Goal: Task Accomplishment & Management: Use online tool/utility

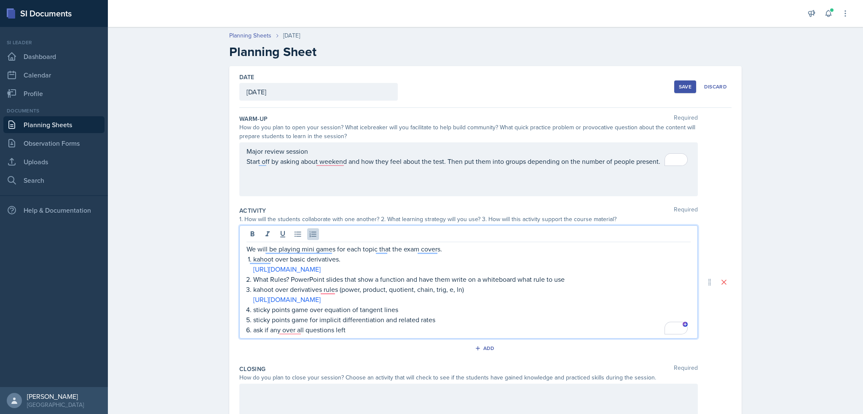
click at [301, 315] on p "sticky points game for implicit differentiation and related rates" at bounding box center [471, 320] width 437 height 10
click at [285, 331] on p "ask if any over all questions left" at bounding box center [471, 330] width 437 height 10
click at [396, 323] on p "sticky points game for implicit differentiation and related rates" at bounding box center [471, 320] width 437 height 10
click at [313, 315] on p "sticky points game for implicit differentiation and related rates" at bounding box center [471, 320] width 437 height 10
click at [422, 313] on p "sticky points game over equation of tangent lines" at bounding box center [471, 309] width 437 height 10
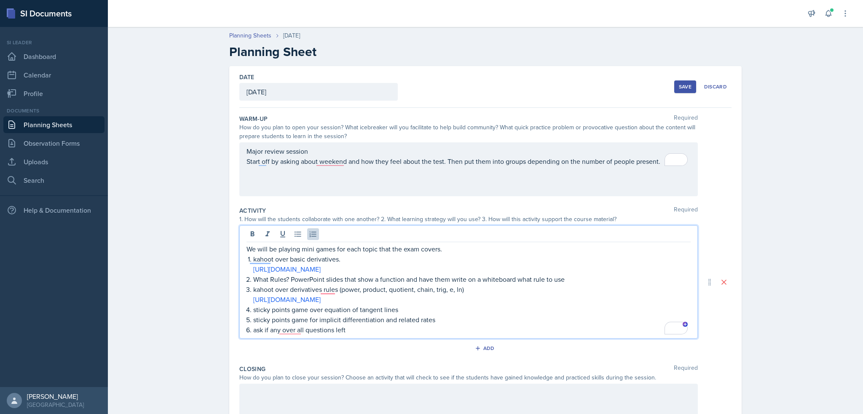
click at [421, 330] on p "ask if any over all questions left" at bounding box center [471, 330] width 437 height 10
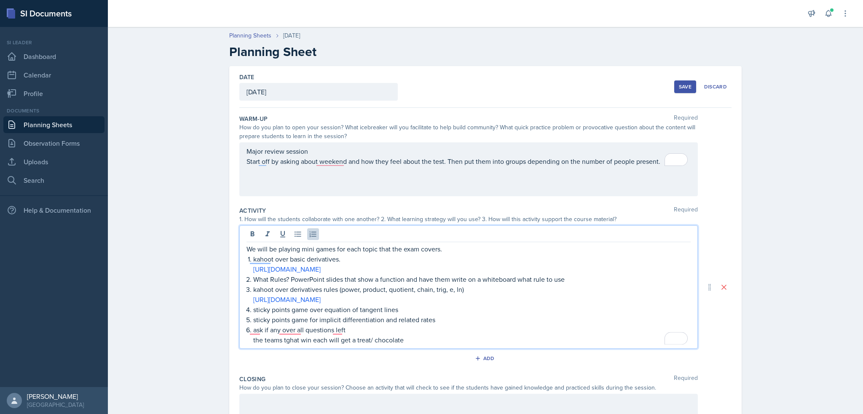
click at [288, 342] on p "the teams tghat win each will get a treat/ chocolate" at bounding box center [471, 340] width 437 height 10
click at [326, 259] on p "kahoot over basic derivatives." at bounding box center [471, 259] width 437 height 10
click at [335, 261] on p "kahoot over basic derivatives." at bounding box center [471, 259] width 437 height 10
click at [334, 280] on p "What Rules? PowerPoint slides that show a function and have them write on a whi…" at bounding box center [471, 279] width 437 height 10
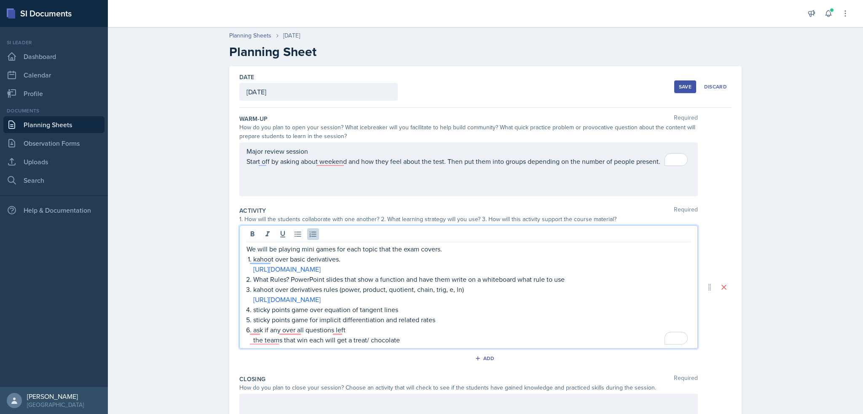
click at [335, 288] on p "kahoot over derivatives rules (power, product, quotient, chain, trig, e, ln)" at bounding box center [471, 289] width 437 height 10
click at [334, 276] on p "What Rules? PowerPoint slides that show a function and have them write on a whi…" at bounding box center [471, 279] width 437 height 10
click at [328, 288] on p "kahoot over derivatives rules (power, product, quotient, chain, trig, e, ln)" at bounding box center [471, 289] width 437 height 10
click at [336, 307] on p "sticky points game over equation of tangent lines" at bounding box center [471, 309] width 437 height 10
click at [393, 315] on p "sticky points game for implicit differentiation and related rates" at bounding box center [471, 320] width 437 height 10
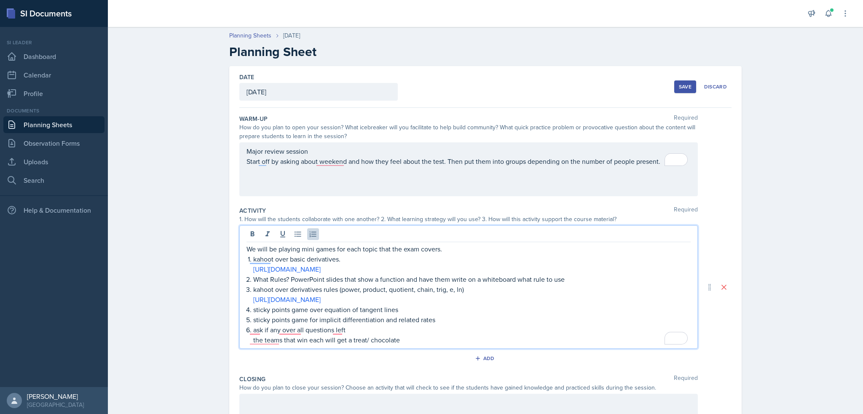
click at [401, 309] on p "sticky points game over equation of tangent lines" at bounding box center [471, 309] width 437 height 10
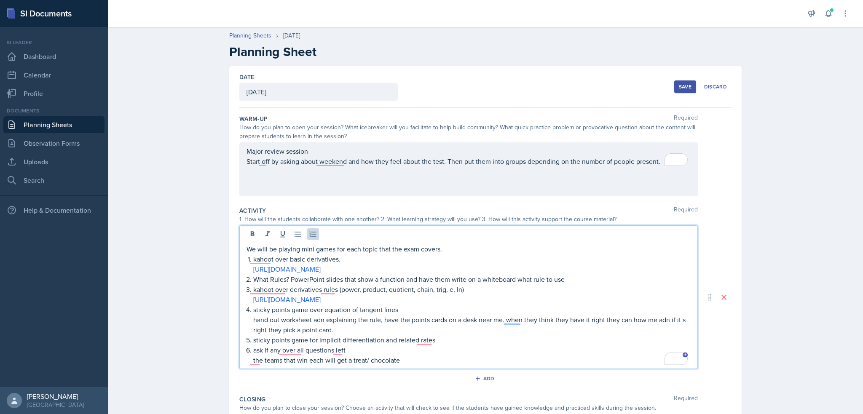
click at [321, 318] on p "hand out worksheet adn explaining the rule, have the points cards on a desk nea…" at bounding box center [471, 325] width 437 height 20
click at [352, 321] on p "hand out worksheet and explaining the rule, have the points cards on a desk nea…" at bounding box center [471, 325] width 437 height 20
click at [367, 325] on p "hand out worksheet and explain the rule, have the points cards on a desk near m…" at bounding box center [471, 325] width 437 height 20
click at [369, 321] on p "hand out worksheet and explain the rule, have the points cards on a desk near m…" at bounding box center [471, 325] width 437 height 20
click at [369, 322] on p "hand out worksheet and explain the rule, have the points cards on a desk near m…" at bounding box center [471, 325] width 437 height 20
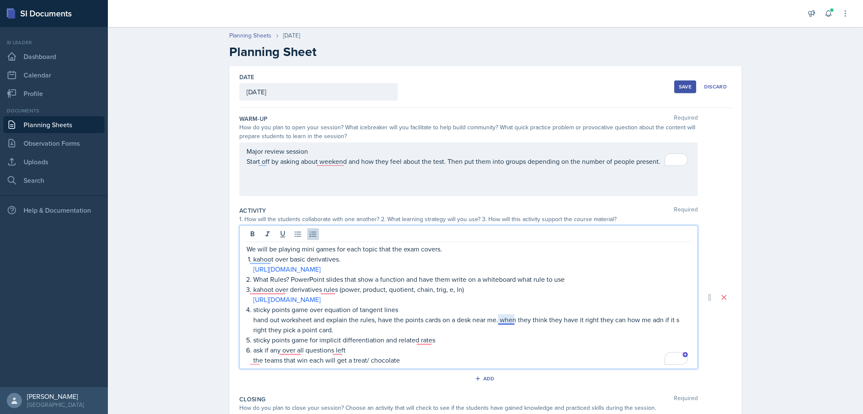
click at [508, 320] on p "hand out worksheet and explain the rules, have the points cards on a desk near …" at bounding box center [471, 325] width 437 height 20
click at [653, 318] on p "hand out worksheet and explain the rules, have the points cards on a desk near …" at bounding box center [471, 325] width 437 height 20
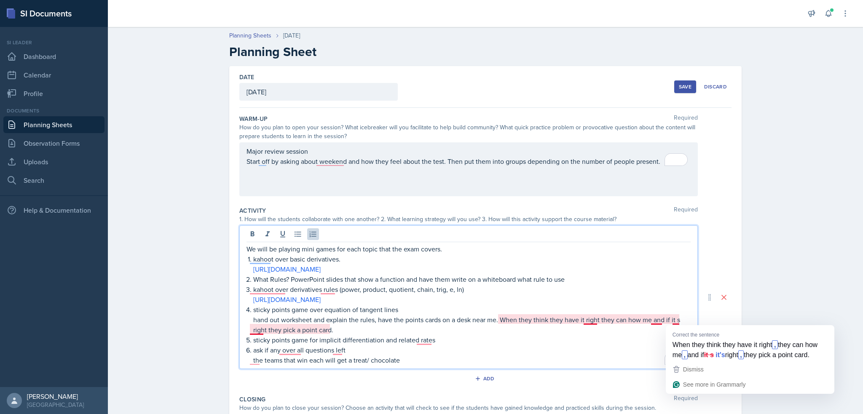
click at [674, 320] on p "hand out worksheet and explain the rules, have the points cards on a desk near …" at bounding box center [471, 325] width 437 height 20
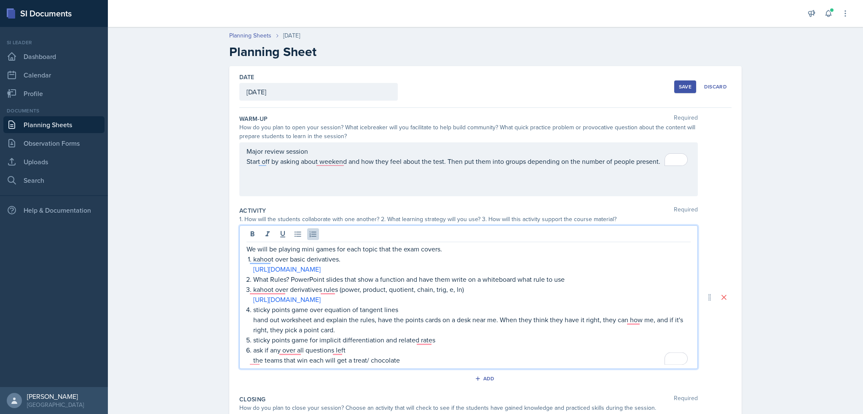
click at [318, 326] on p "hand out worksheet and explain the rules, have the points cards on a desk near …" at bounding box center [471, 325] width 437 height 20
copy p "hand out worksheet and explain the rules, have the points cards on a desk near …"
click at [443, 338] on p "sticky points game for implicit differentiation and related rates" at bounding box center [471, 340] width 437 height 10
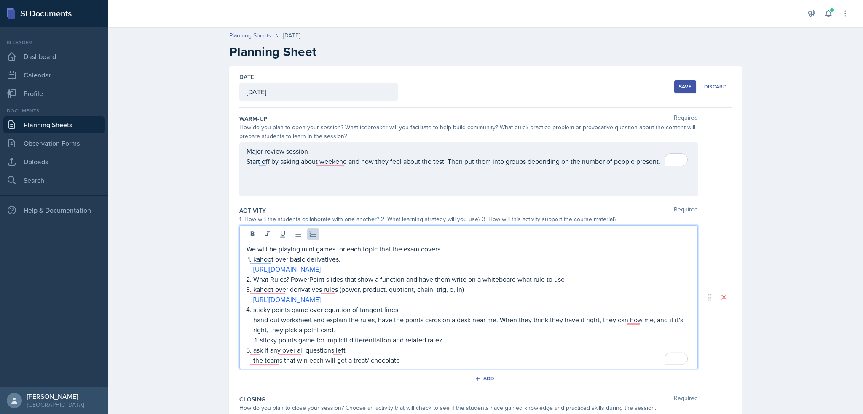
click at [253, 340] on li "sticky points game over equation of tangent lines hand out worksheet and explai…" at bounding box center [471, 324] width 437 height 40
click at [434, 342] on p "sticky points game for implicit differentiation and related ratez" at bounding box center [471, 340] width 437 height 10
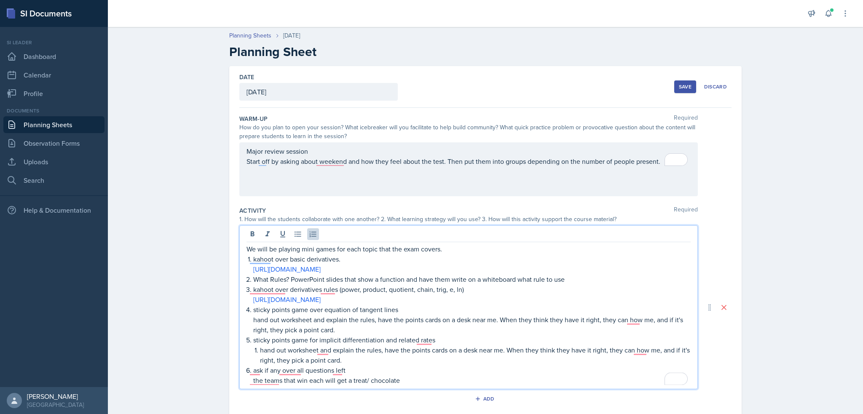
click at [260, 352] on p "hand out worksheet and explain the rules, have the points cards on a desk near …" at bounding box center [475, 355] width 430 height 20
click at [264, 380] on p "the teams that win each will get a treat/ chocolate" at bounding box center [471, 380] width 437 height 10
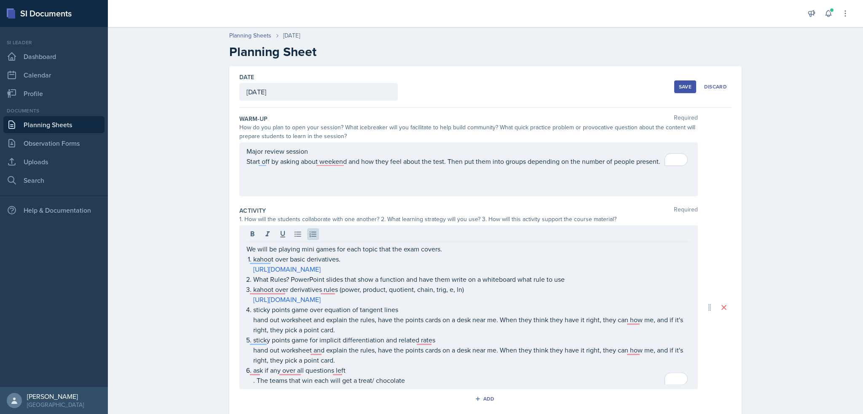
click at [307, 385] on div "We will be playing mini games for each topic that the exam covers. kahoot over …" at bounding box center [468, 307] width 458 height 164
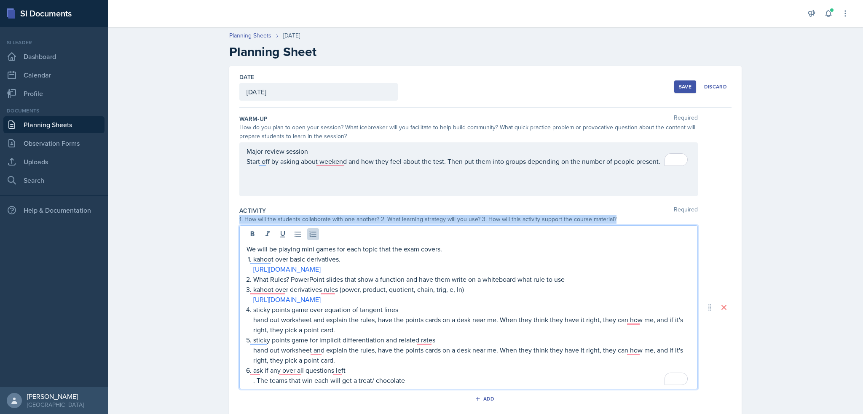
click at [307, 385] on div "We will be playing mini games for each topic that the exam covers. kahoot over …" at bounding box center [468, 307] width 458 height 164
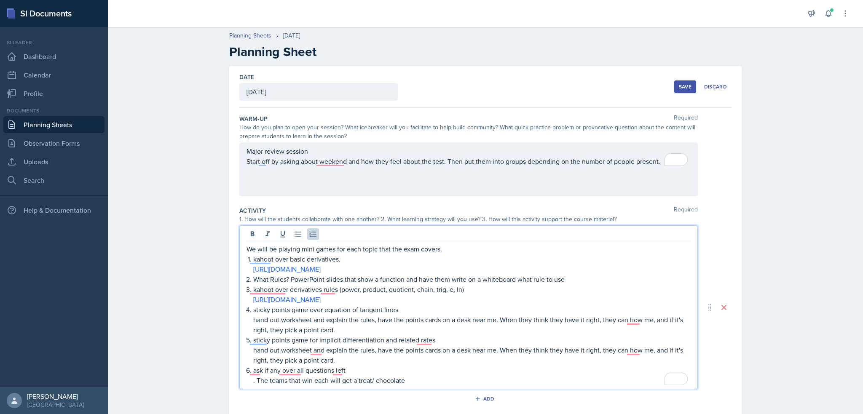
click at [311, 379] on p ". The teams that win each will get a treat/ chocolate" at bounding box center [471, 380] width 437 height 10
click at [259, 376] on p ". The teams that win each will get a treat/ chocolate" at bounding box center [471, 380] width 437 height 10
click at [253, 380] on p ". The teams that win each will get a treat/ chocolate" at bounding box center [471, 380] width 437 height 10
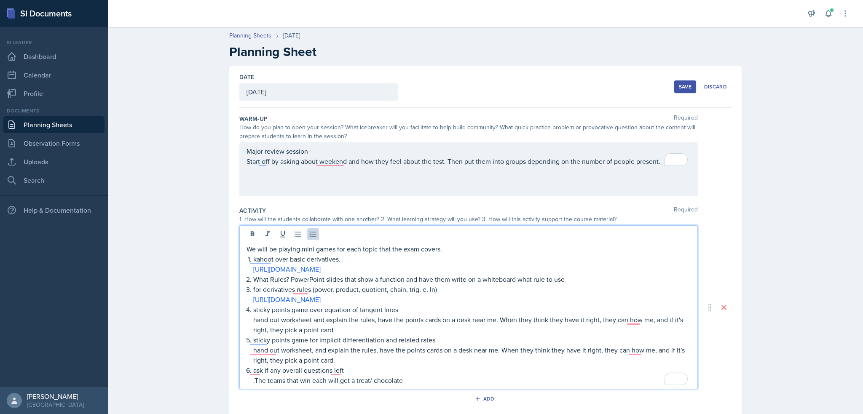
click at [258, 291] on p "for derivatives rules (power, product, quotient, chain, trig, e, ln)" at bounding box center [471, 289] width 437 height 10
click at [253, 289] on p "for derivatives rules (power, product, quotient, chain, trig, e, ln)" at bounding box center [471, 289] width 437 height 10
click at [265, 350] on p "hand out worksheet, and explain the rules, have the points cards on a desk near…" at bounding box center [471, 355] width 437 height 20
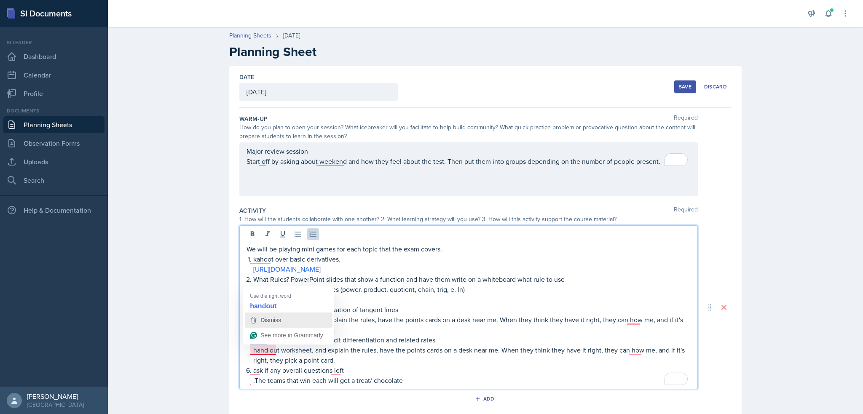
click at [278, 314] on div "Dismiss" at bounding box center [270, 320] width 22 height 13
click at [394, 362] on p "hand out worksheet, and explain the rules, have the points cards on a desk near…" at bounding box center [471, 355] width 437 height 20
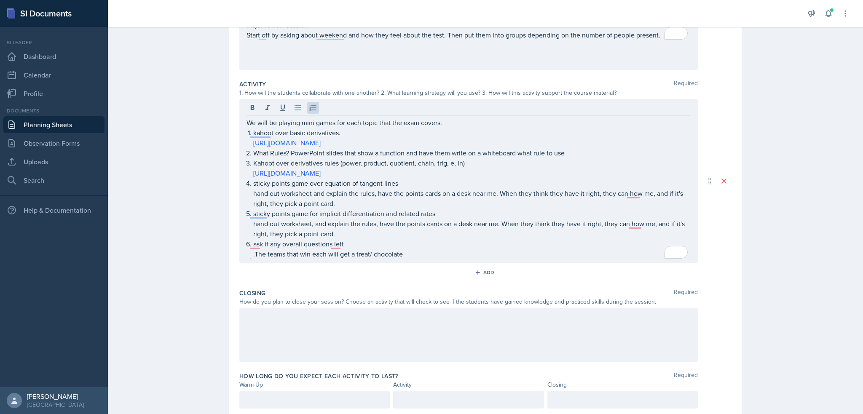
click at [363, 338] on div at bounding box center [468, 335] width 458 height 54
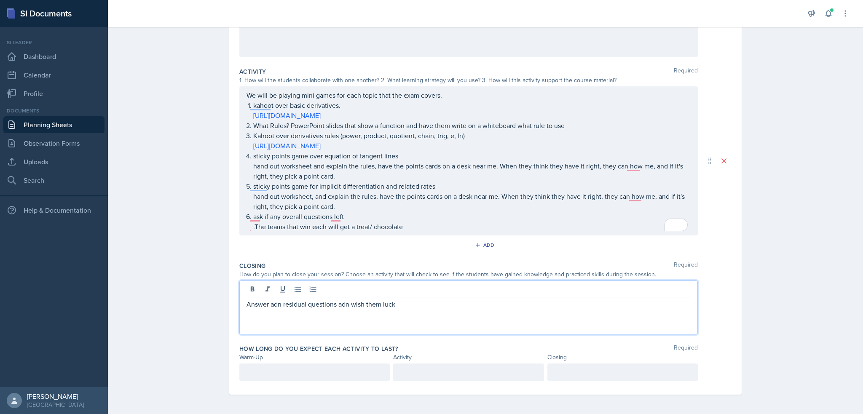
click at [280, 300] on p "Answer adn residual questions adn wish them luck" at bounding box center [468, 304] width 444 height 10
click at [275, 302] on p "Answer adn residual questions adn wish them luck" at bounding box center [468, 304] width 444 height 10
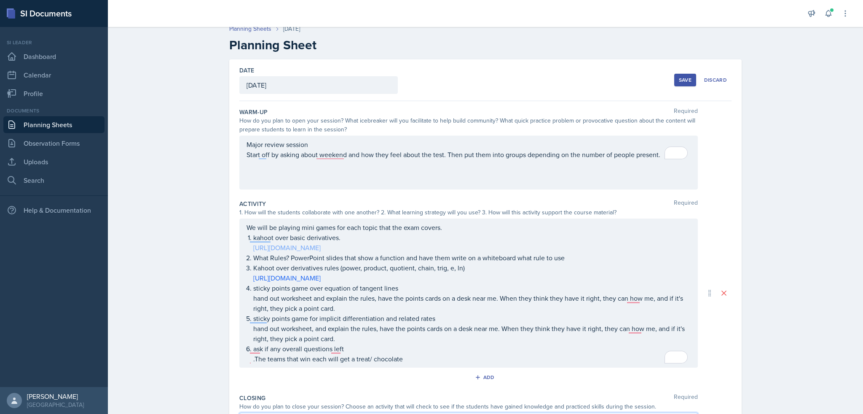
scroll to position [0, 0]
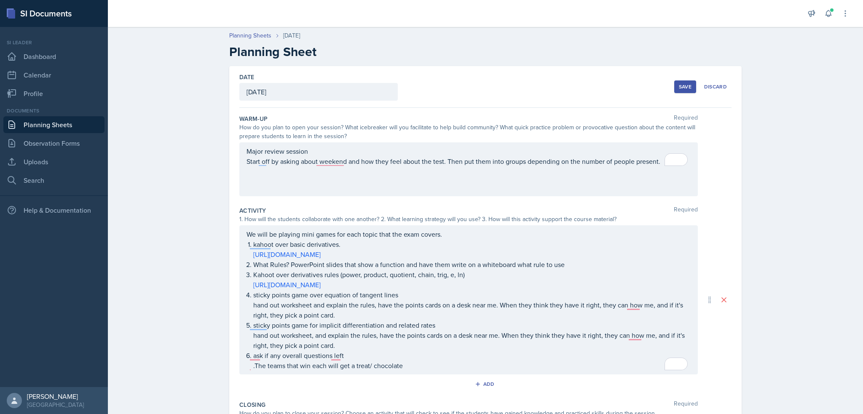
click at [580, 161] on div "Major review session Start off by asking about weekend and how they feel about …" at bounding box center [468, 156] width 444 height 20
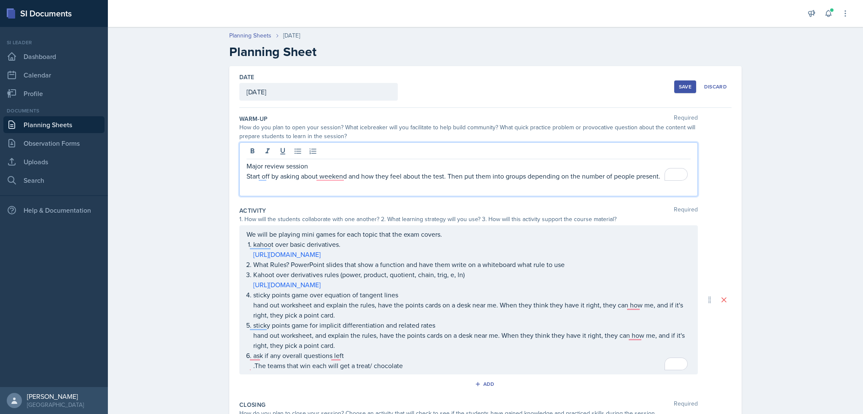
click at [659, 173] on p "Start off by asking about weekend and how they feel about the test. Then put th…" at bounding box center [468, 176] width 444 height 10
click at [281, 187] on p "Start off by asking about weekend and how they feel about the test. Then put th…" at bounding box center [468, 181] width 444 height 20
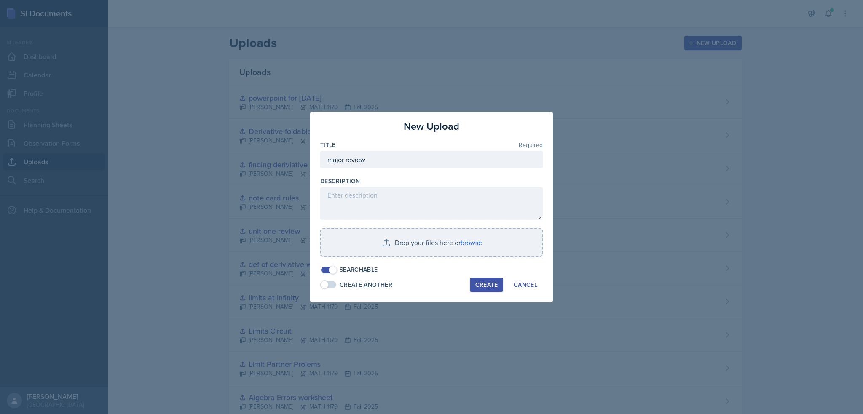
scroll to position [13, 0]
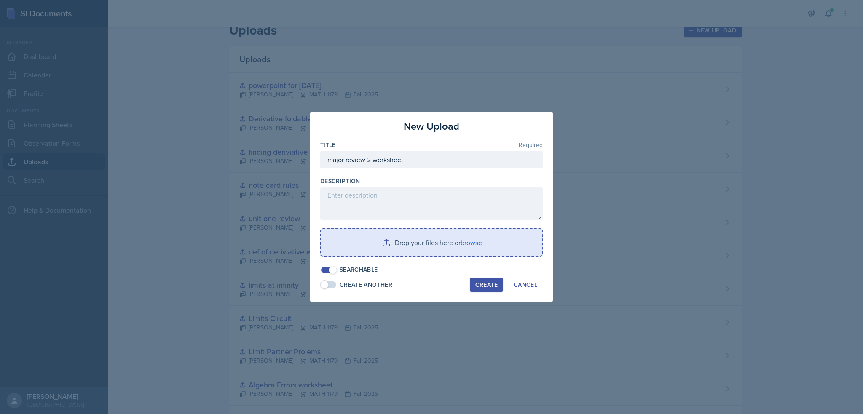
type input "major review 2 worksheet"
click at [447, 253] on input "file" at bounding box center [431, 242] width 221 height 27
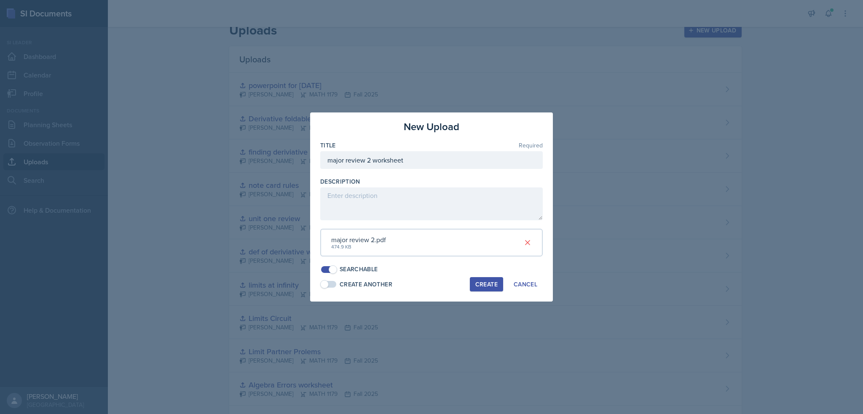
click at [485, 282] on div "Create" at bounding box center [486, 284] width 22 height 7
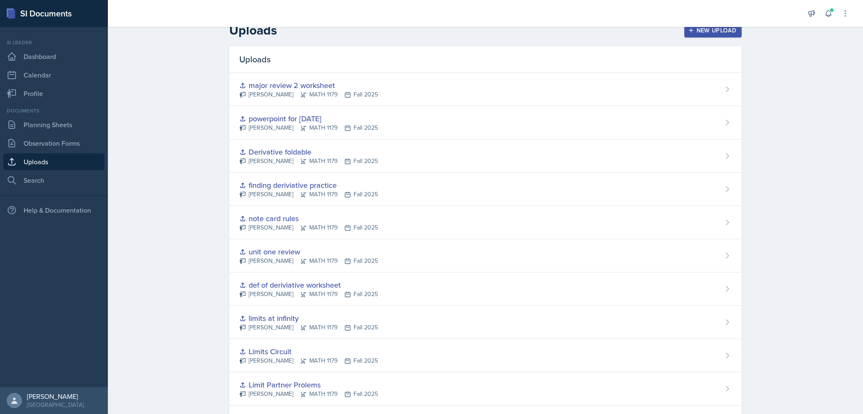
click at [708, 27] on div at bounding box center [456, 13] width 682 height 27
click at [708, 28] on div "New Upload" at bounding box center [712, 30] width 47 height 7
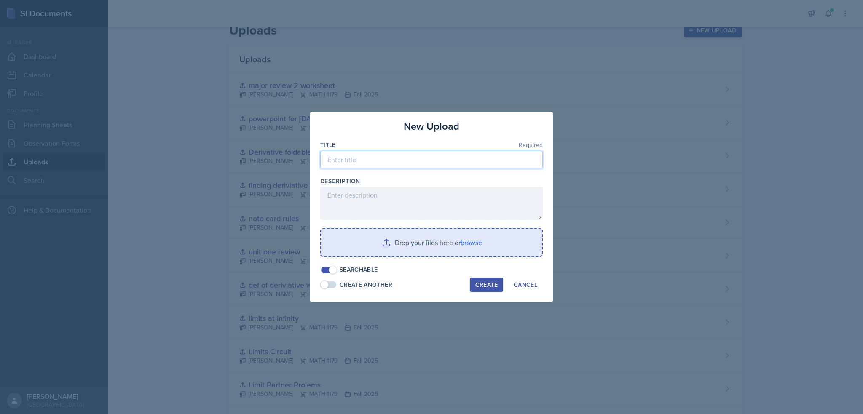
click at [367, 160] on input at bounding box center [431, 160] width 222 height 18
type input "major review 2 pp"
click at [321, 229] on input "file" at bounding box center [431, 242] width 221 height 27
click at [420, 254] on input "file" at bounding box center [431, 242] width 221 height 27
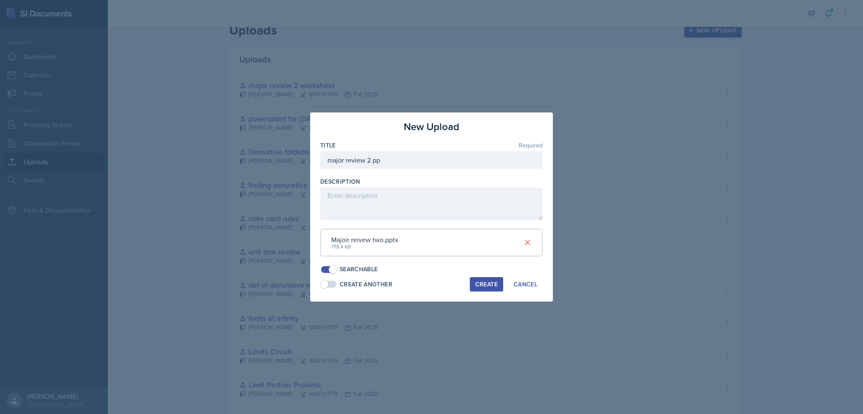
click at [485, 286] on div "Create" at bounding box center [486, 284] width 22 height 7
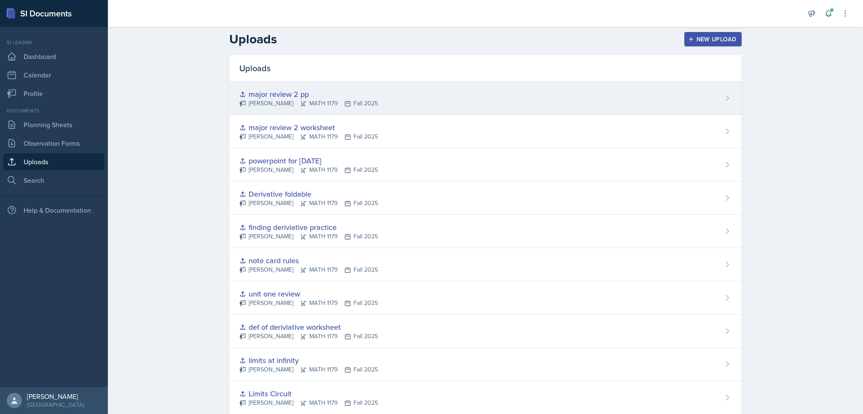
scroll to position [0, 0]
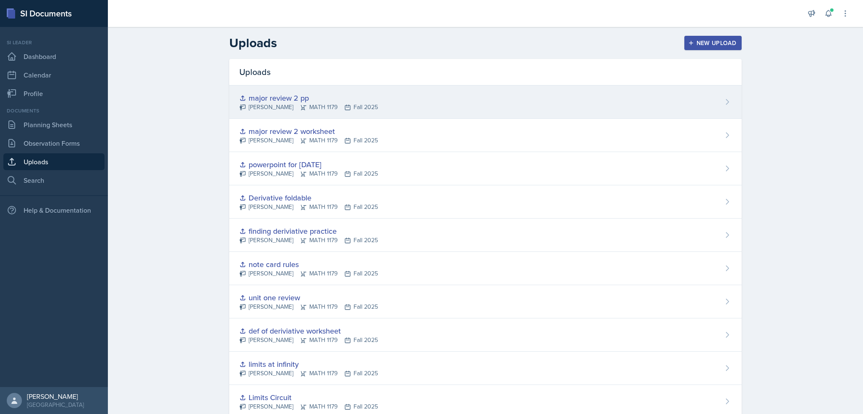
click at [697, 115] on div "major review 2 pp Madelyn Hagan MATH 1179 Fall 2025" at bounding box center [485, 101] width 512 height 33
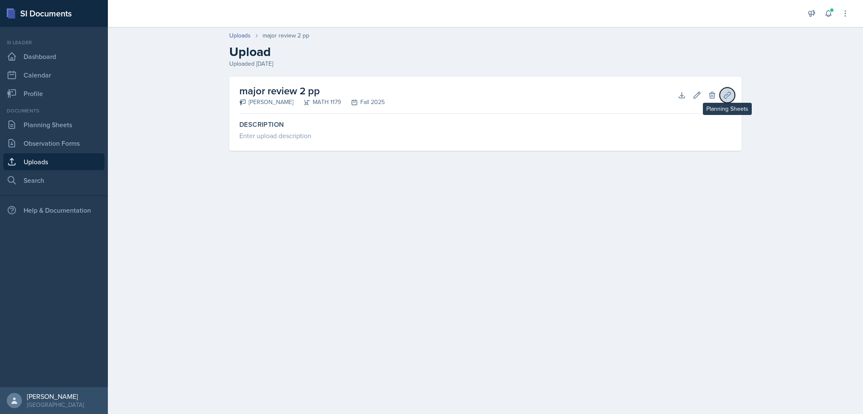
click at [732, 95] on button "Planning Sheets" at bounding box center [726, 95] width 15 height 15
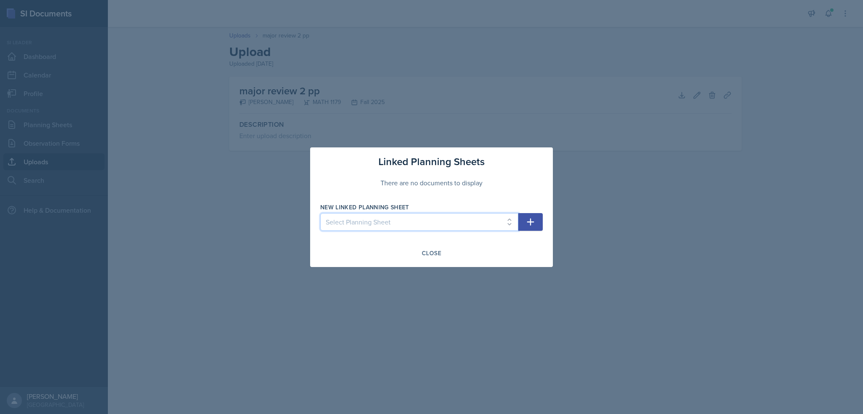
click at [495, 227] on select "Select Planning Sheet Oct 7th, 2025 Oct 3rd, 2025 Sep 30th, 2025 Sep 26th, 2025…" at bounding box center [419, 222] width 198 height 18
select select "3f6c190e-64ee-471e-adad-43f03a2eb3b3"
click at [320, 213] on select "Select Planning Sheet Oct 7th, 2025 Oct 3rd, 2025 Sep 30th, 2025 Sep 26th, 2025…" at bounding box center [419, 222] width 198 height 18
click at [524, 223] on button "button" at bounding box center [530, 222] width 24 height 18
select select
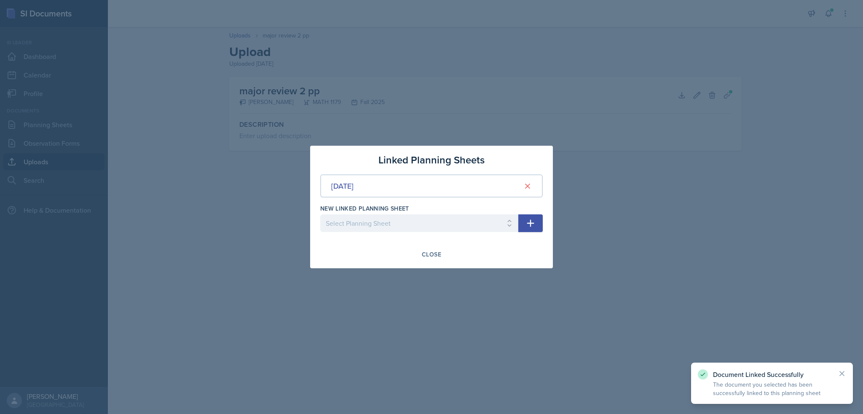
click at [339, 92] on div at bounding box center [431, 207] width 863 height 414
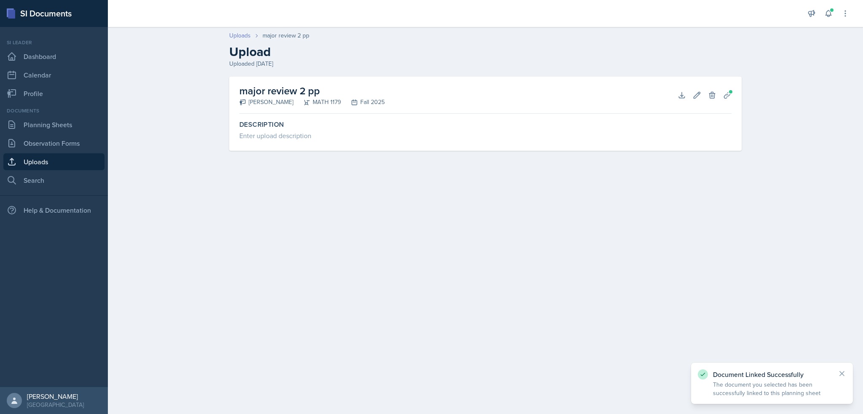
click at [245, 35] on link "Uploads" at bounding box center [239, 35] width 21 height 9
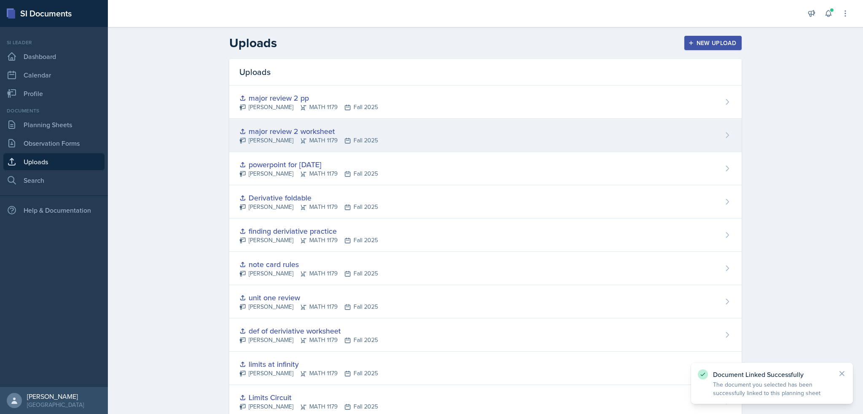
click at [346, 133] on div "major review 2 worksheet" at bounding box center [308, 131] width 139 height 11
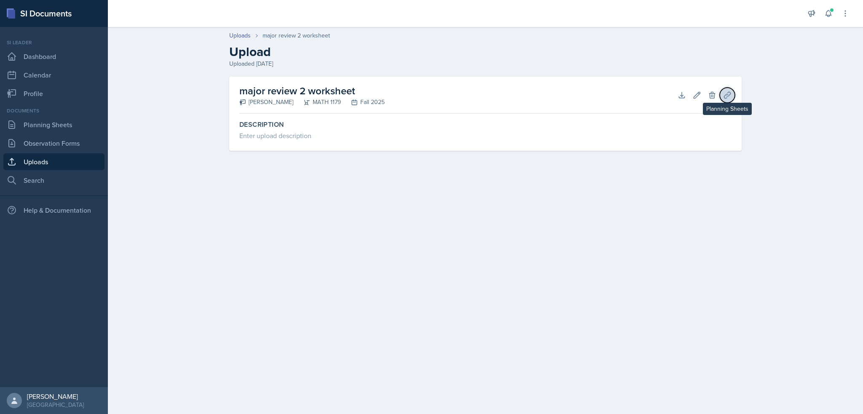
click at [728, 96] on icon at bounding box center [727, 95] width 8 height 8
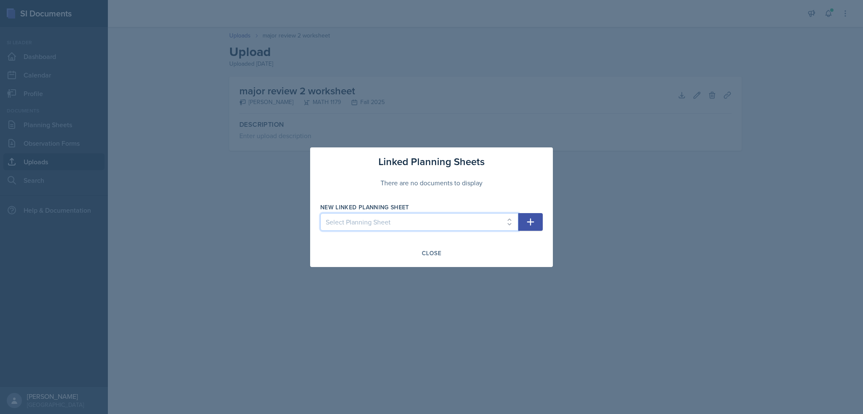
click at [477, 219] on select "Select Planning Sheet Oct 7th, 2025 Oct 3rd, 2025 Sep 30th, 2025 Sep 26th, 2025…" at bounding box center [419, 222] width 198 height 18
select select "3f6c190e-64ee-471e-adad-43f03a2eb3b3"
click at [320, 213] on select "Select Planning Sheet Oct 7th, 2025 Oct 3rd, 2025 Sep 30th, 2025 Sep 26th, 2025…" at bounding box center [419, 222] width 198 height 18
click at [538, 228] on button "button" at bounding box center [530, 222] width 24 height 18
select select
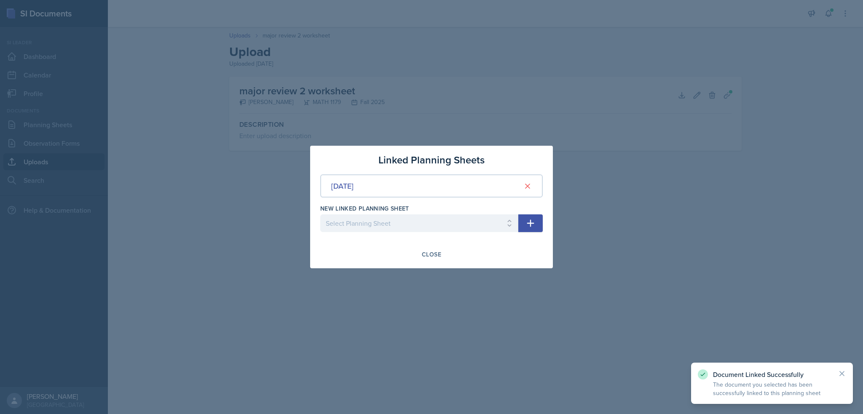
click at [588, 235] on div at bounding box center [431, 207] width 863 height 414
